Goal: Navigation & Orientation: Find specific page/section

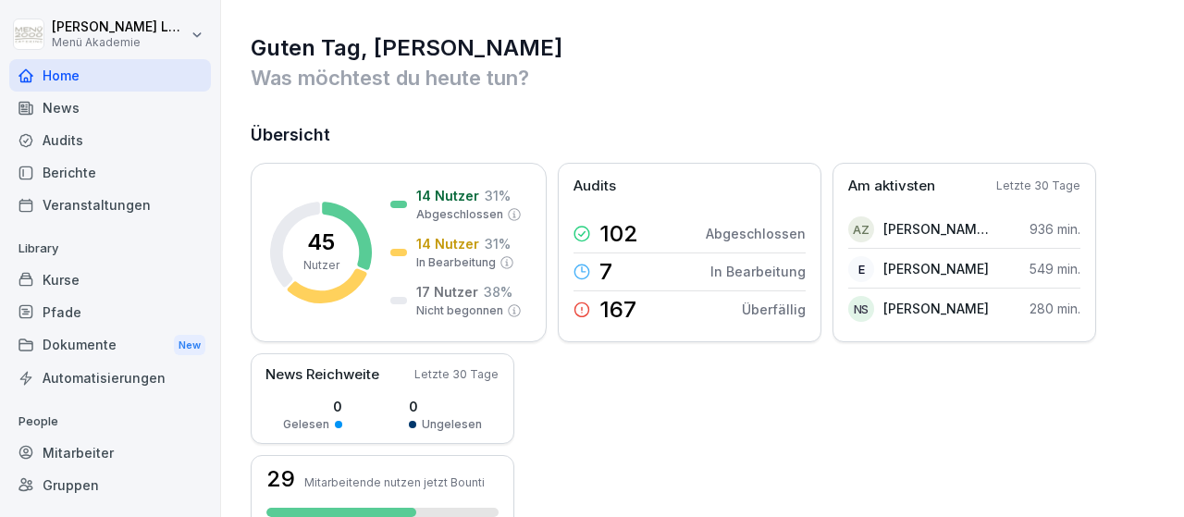
click at [69, 136] on div "Audits" at bounding box center [110, 140] width 202 height 32
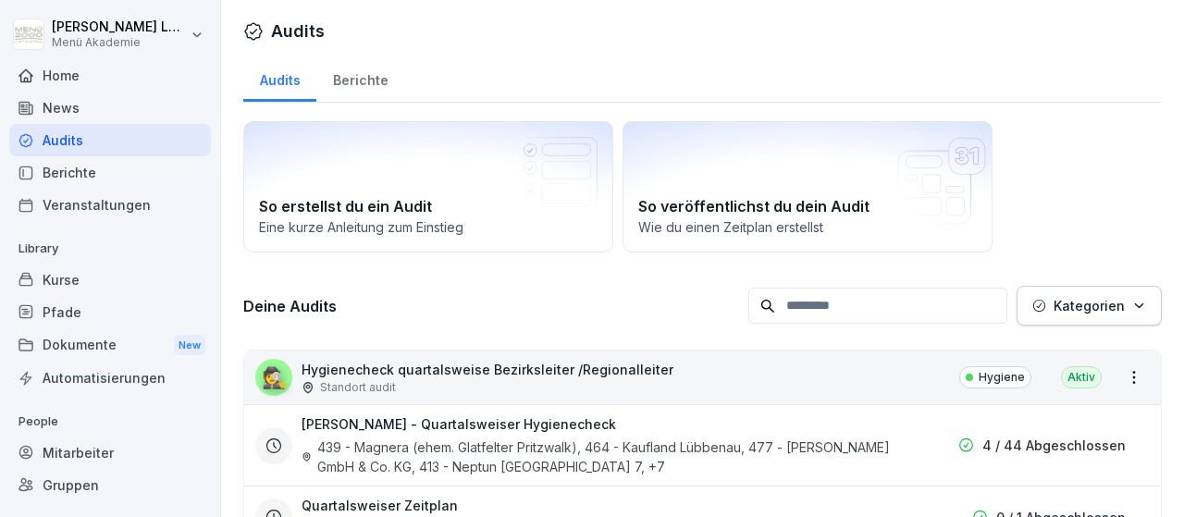
click at [80, 134] on div "Audits" at bounding box center [110, 140] width 202 height 32
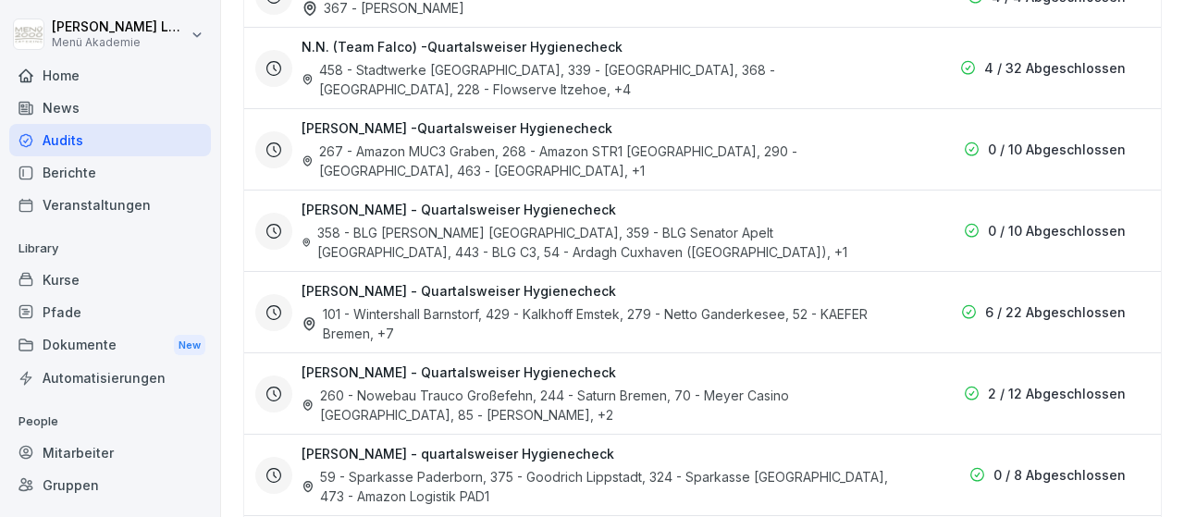
scroll to position [751, 0]
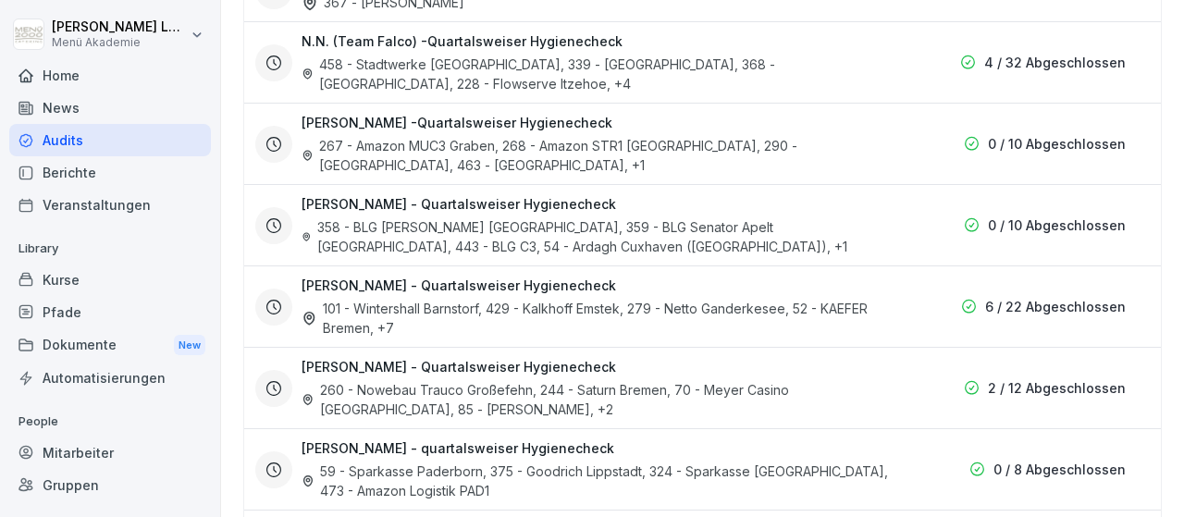
click at [559, 358] on h3 "[PERSON_NAME] - Quartalsweiser Hygienecheck" at bounding box center [459, 366] width 315 height 19
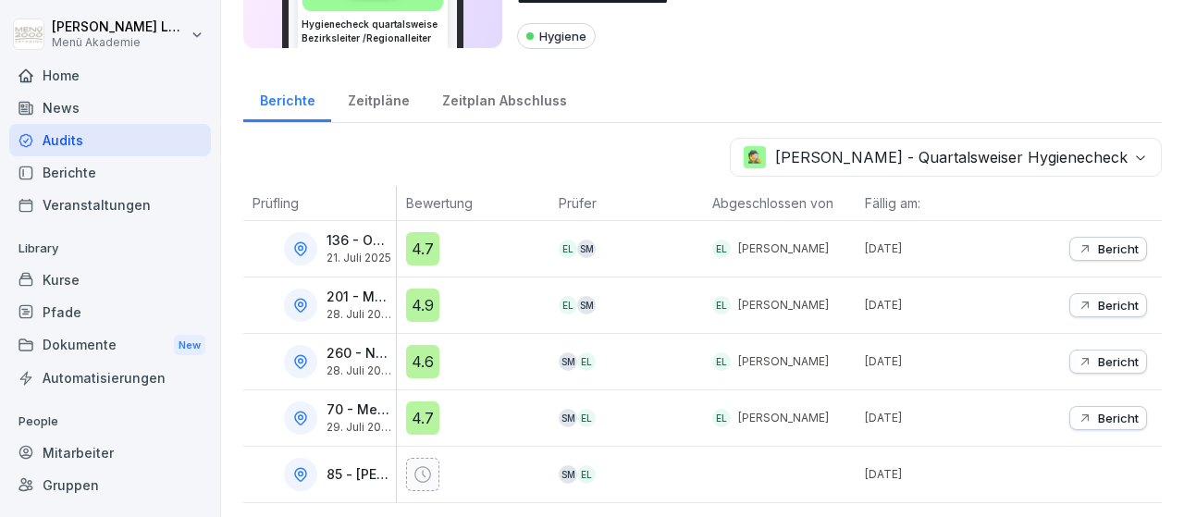
click at [304, 473] on icon at bounding box center [300, 474] width 11 height 13
click at [303, 473] on icon at bounding box center [300, 474] width 17 height 17
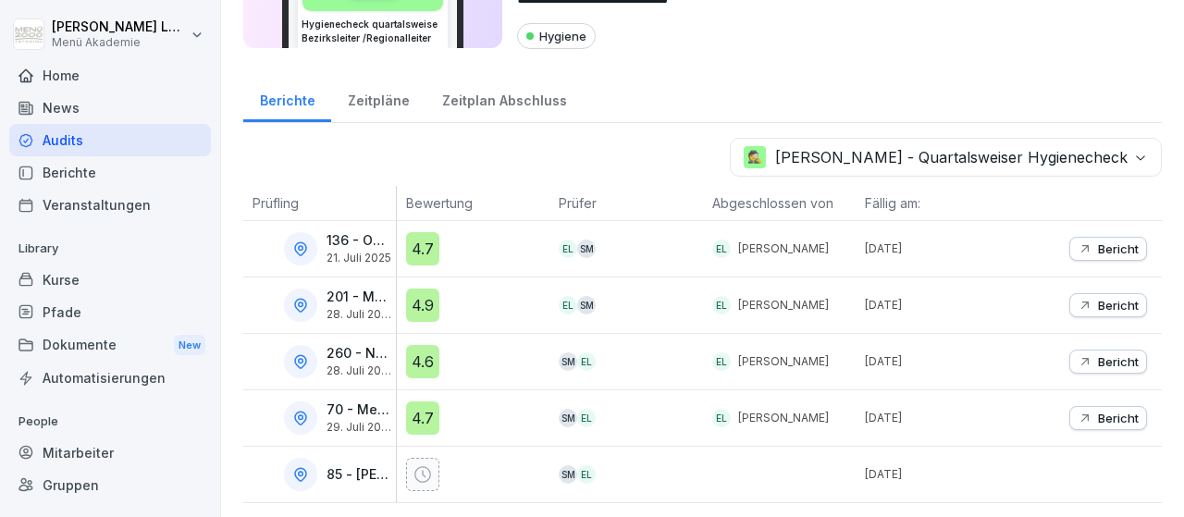
click at [426, 476] on icon at bounding box center [422, 474] width 17 height 17
click at [380, 97] on div "Zeitpläne" at bounding box center [378, 98] width 94 height 47
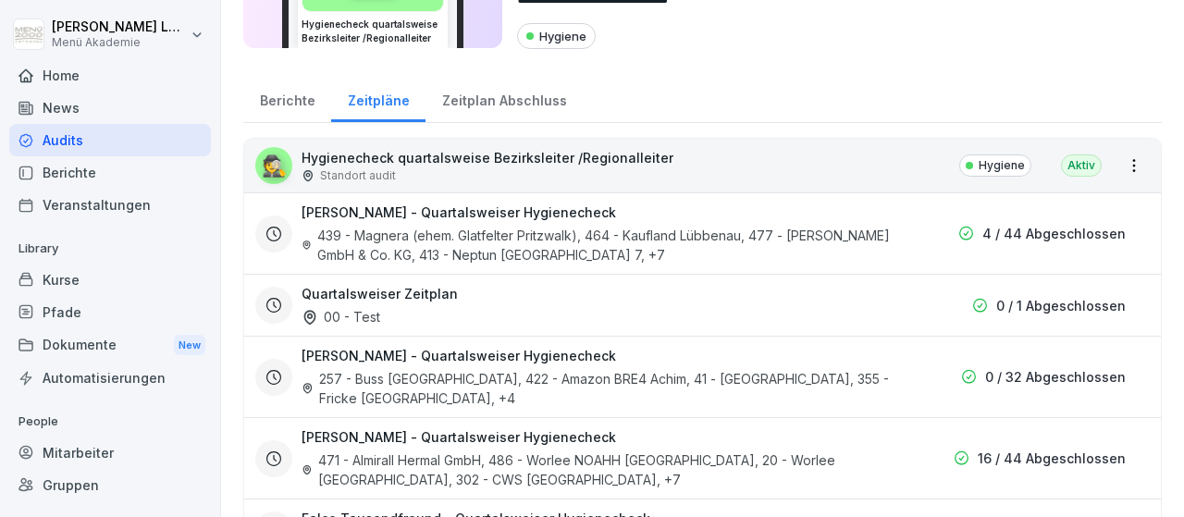
click at [282, 103] on div "Berichte" at bounding box center [287, 98] width 88 height 47
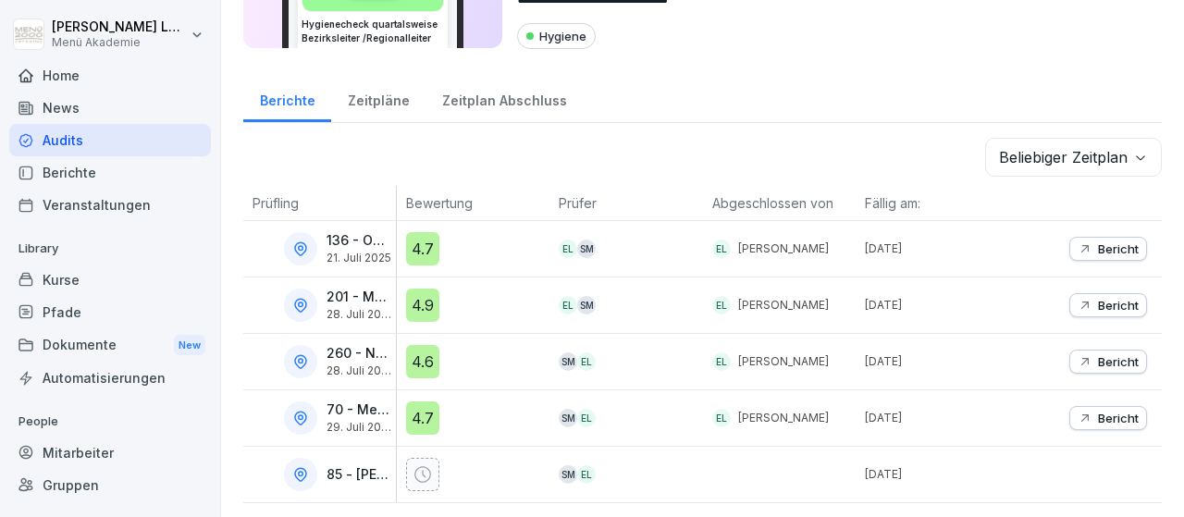
click at [415, 470] on icon at bounding box center [422, 474] width 17 height 17
click at [300, 468] on icon at bounding box center [300, 474] width 11 height 13
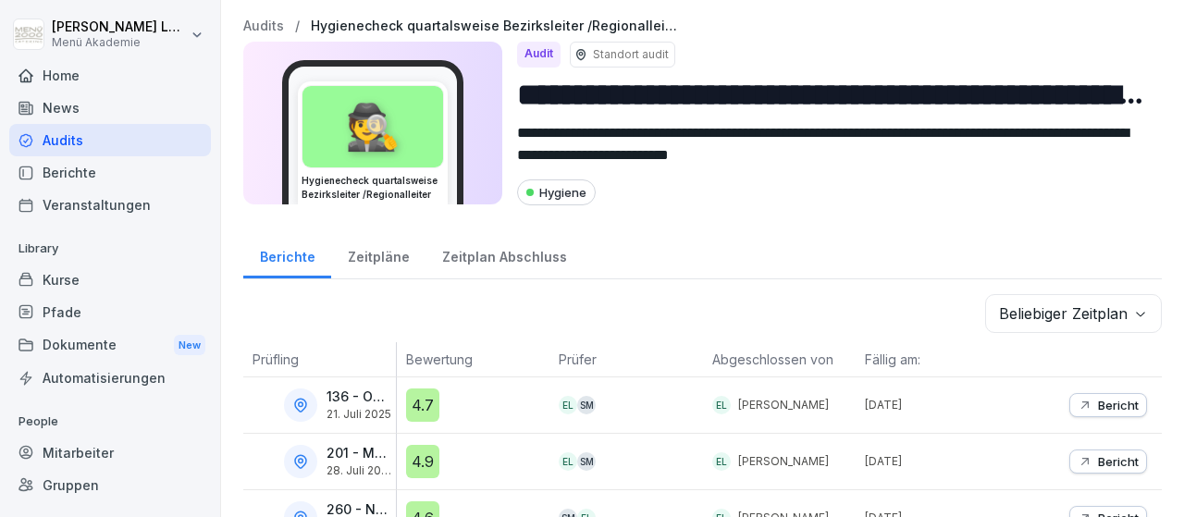
click at [563, 195] on div "Hygiene" at bounding box center [556, 192] width 79 height 26
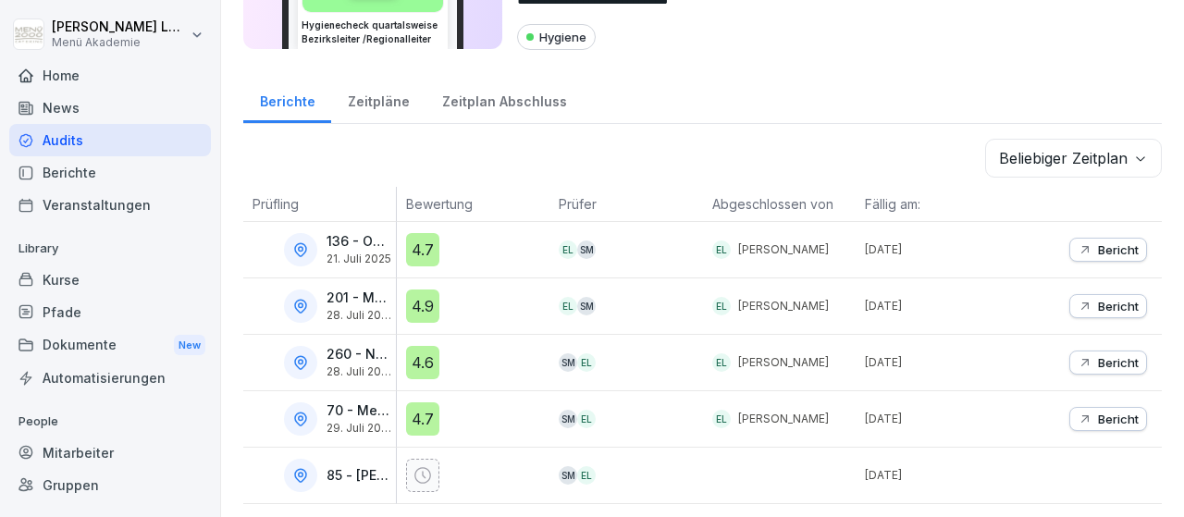
scroll to position [156, 0]
click at [66, 167] on div "Berichte" at bounding box center [110, 172] width 202 height 32
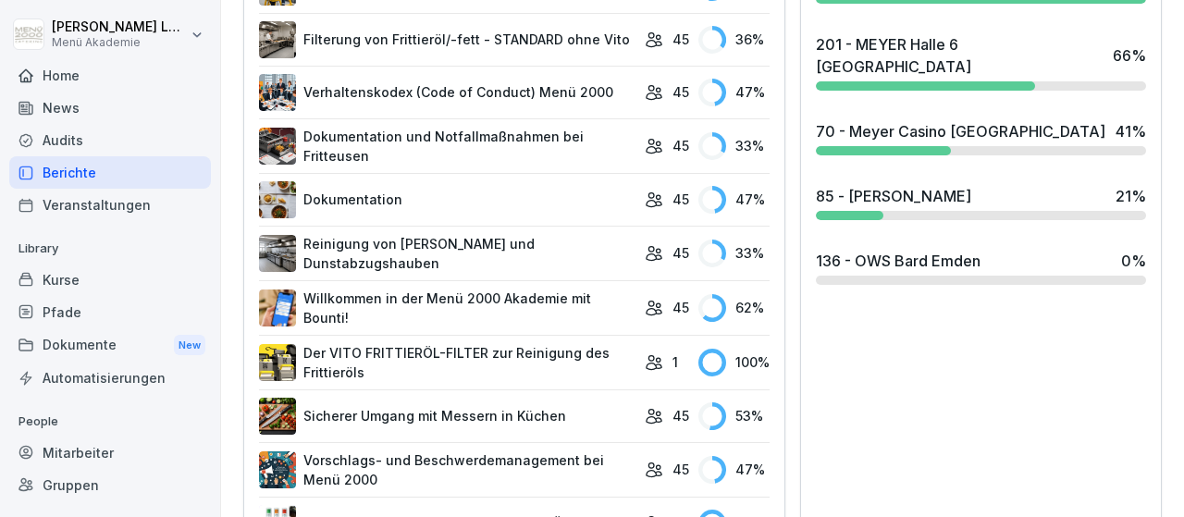
click at [90, 77] on div "Home" at bounding box center [110, 75] width 202 height 32
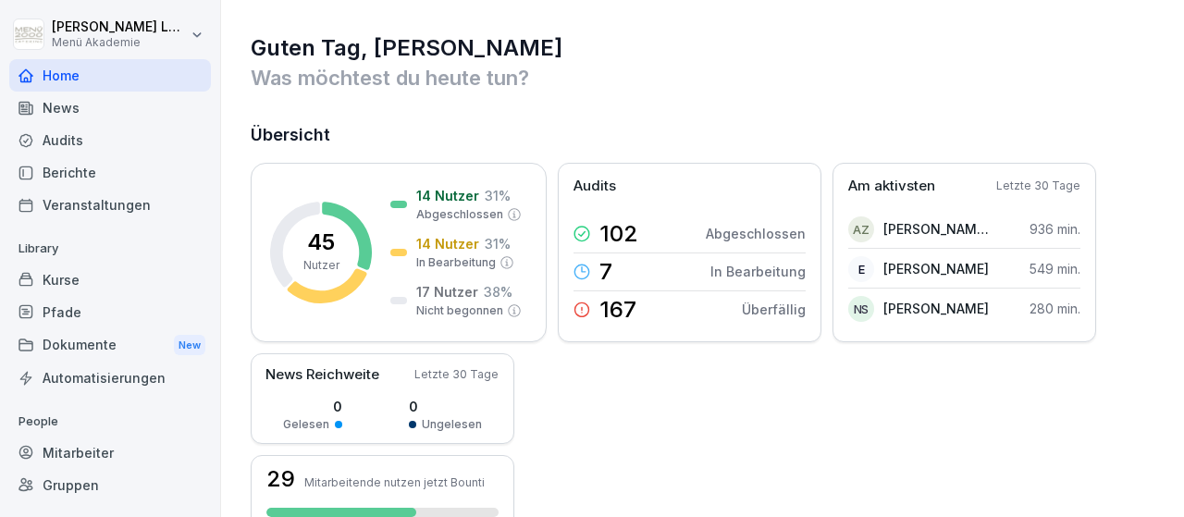
click at [78, 130] on div "Audits" at bounding box center [110, 140] width 202 height 32
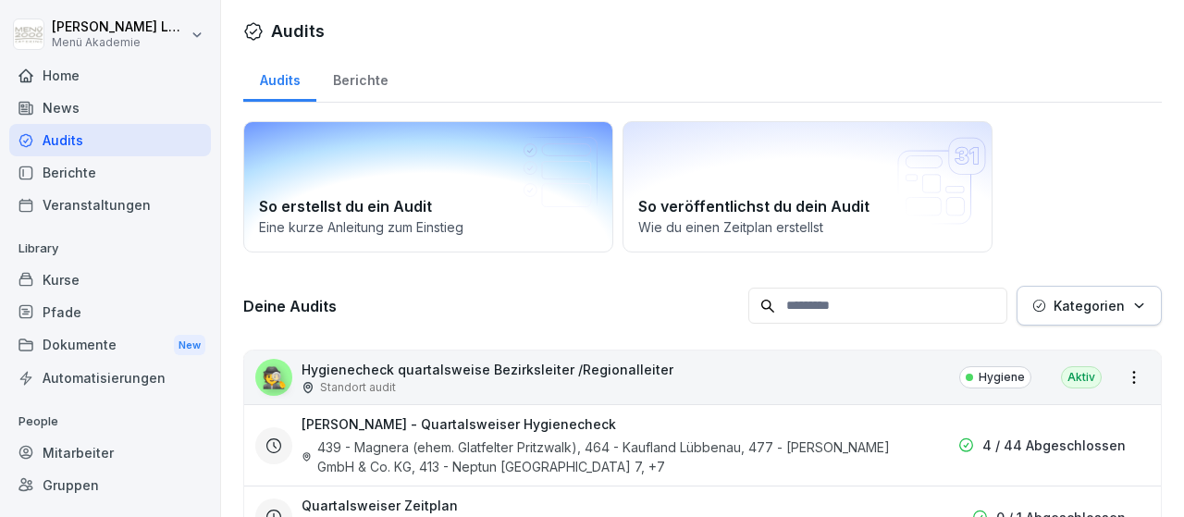
click at [459, 217] on p "Eine kurze Anleitung zum Einstieg" at bounding box center [428, 226] width 339 height 19
